Goal: Information Seeking & Learning: Learn about a topic

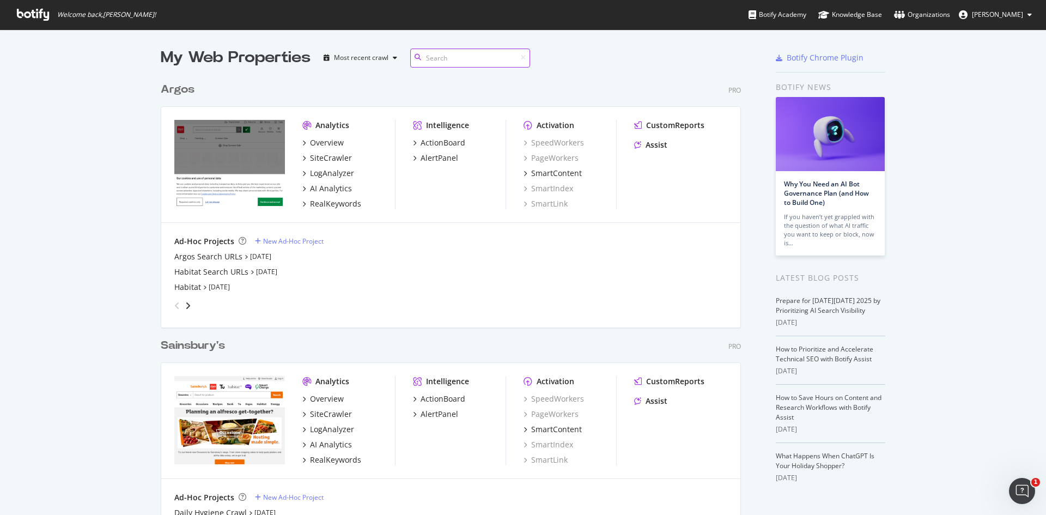
scroll to position [504, 581]
click at [194, 349] on div "Sainsbury's" at bounding box center [193, 346] width 64 height 16
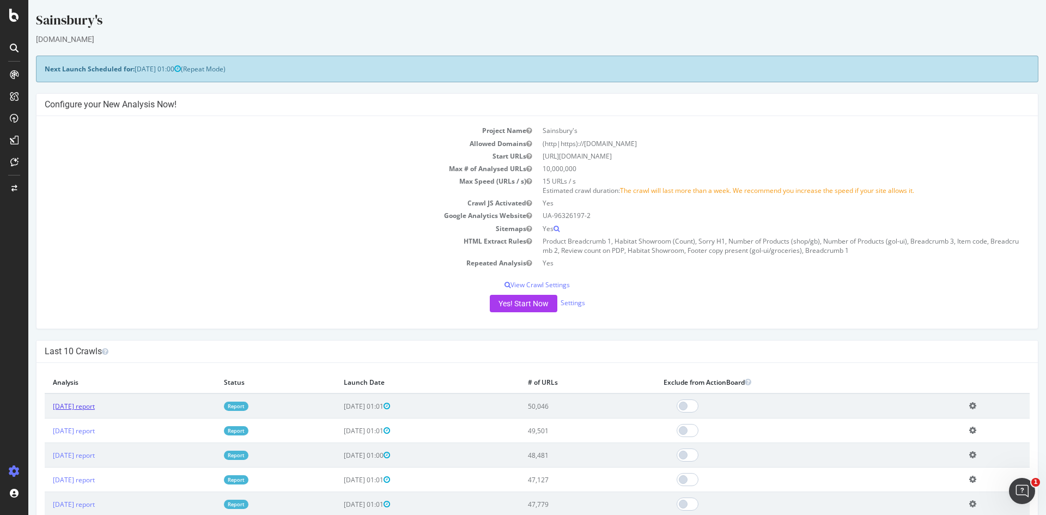
click at [74, 404] on link "2025 Oct. 6th report" at bounding box center [74, 405] width 42 height 9
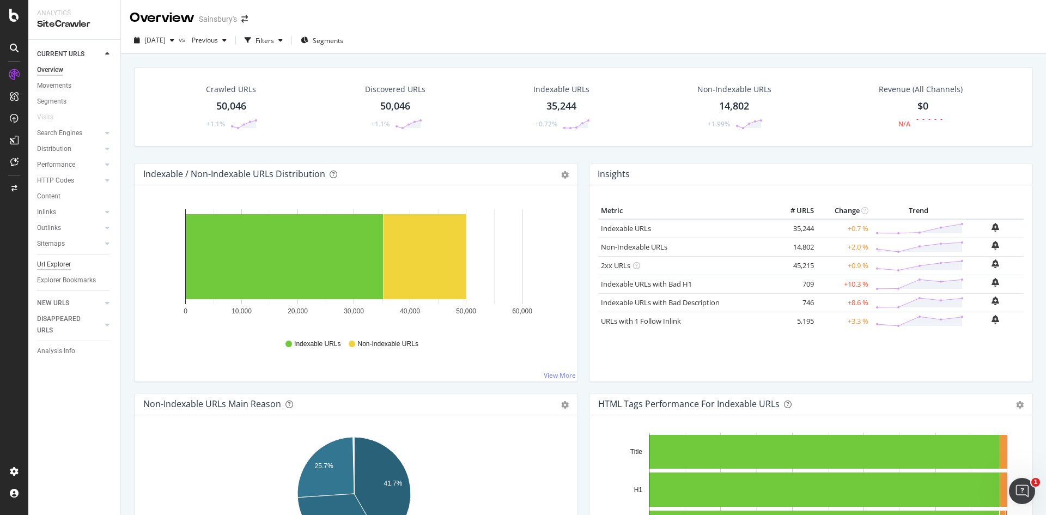
click at [59, 265] on div "Url Explorer" at bounding box center [54, 264] width 34 height 11
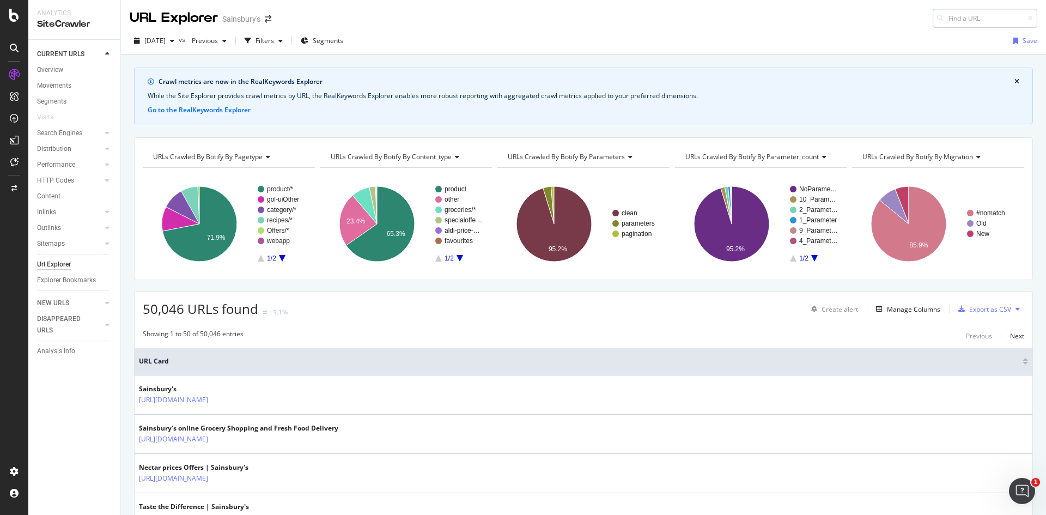
click at [956, 11] on input at bounding box center [985, 18] width 105 height 19
type input "[URL][DOMAIN_NAME]"
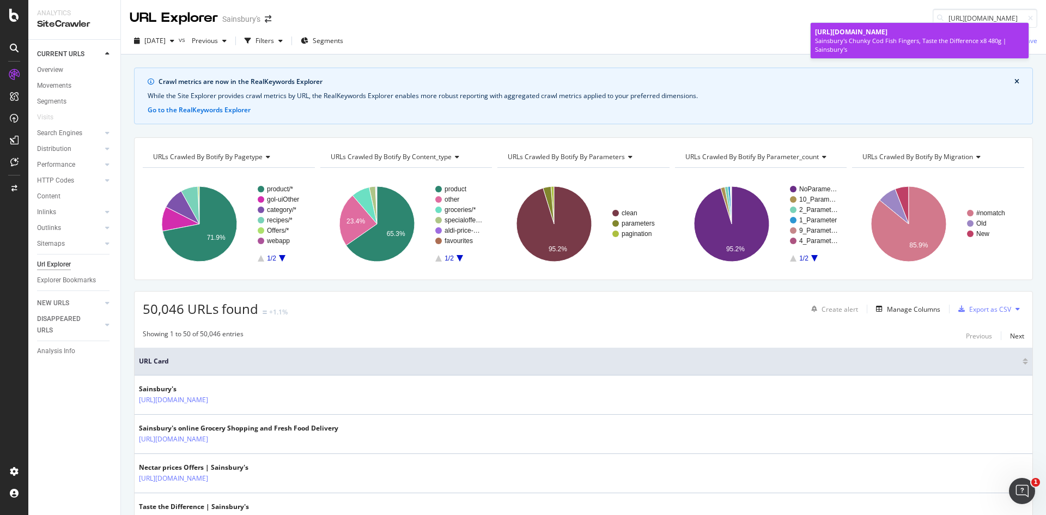
click at [887, 36] on span "[URL][DOMAIN_NAME]" at bounding box center [851, 31] width 72 height 9
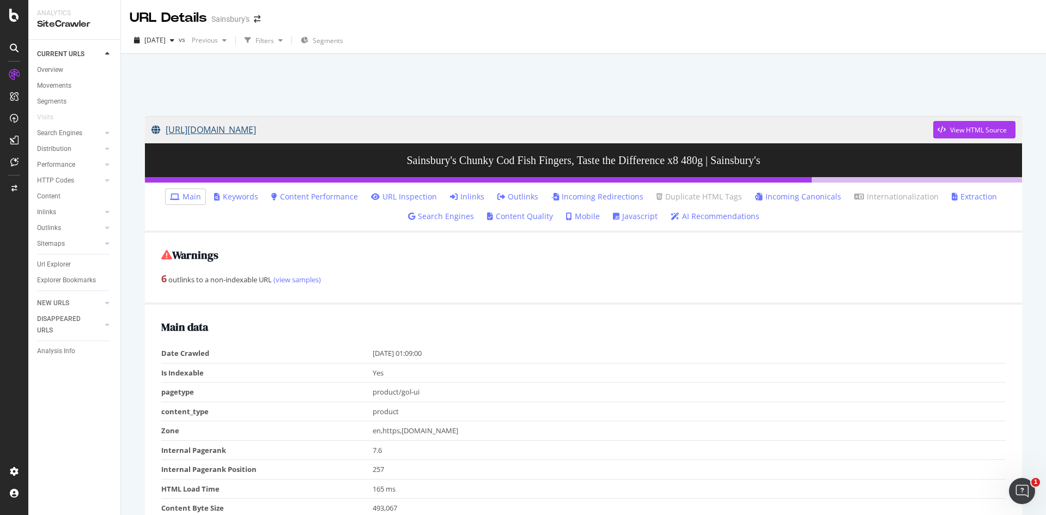
click at [240, 125] on link "[URL][DOMAIN_NAME]" at bounding box center [542, 129] width 782 height 27
click at [983, 129] on div "View HTML Source" at bounding box center [978, 129] width 57 height 9
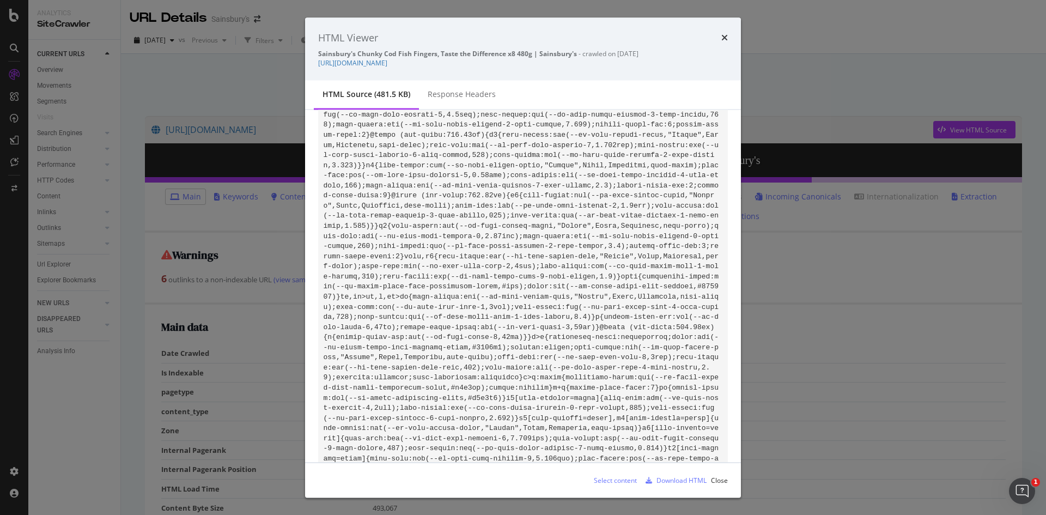
scroll to position [26853, 0]
